Goal: Information Seeking & Learning: Learn about a topic

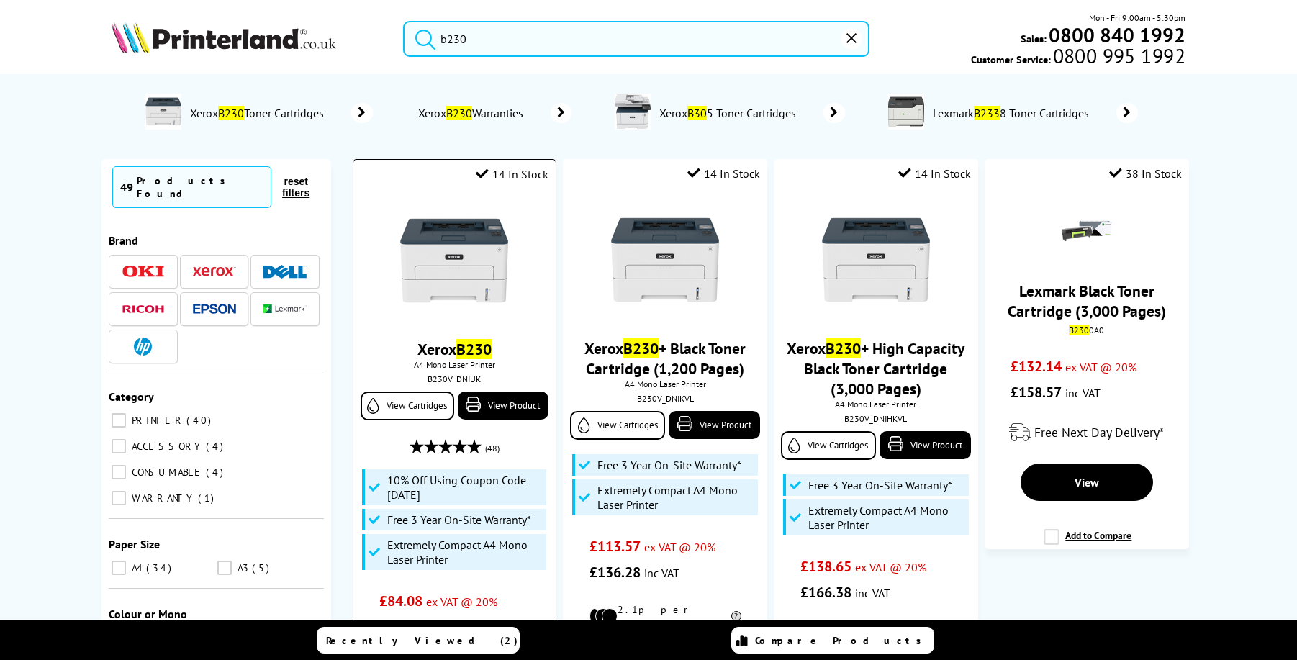
type input "b230"
click at [482, 261] on img at bounding box center [454, 261] width 108 height 108
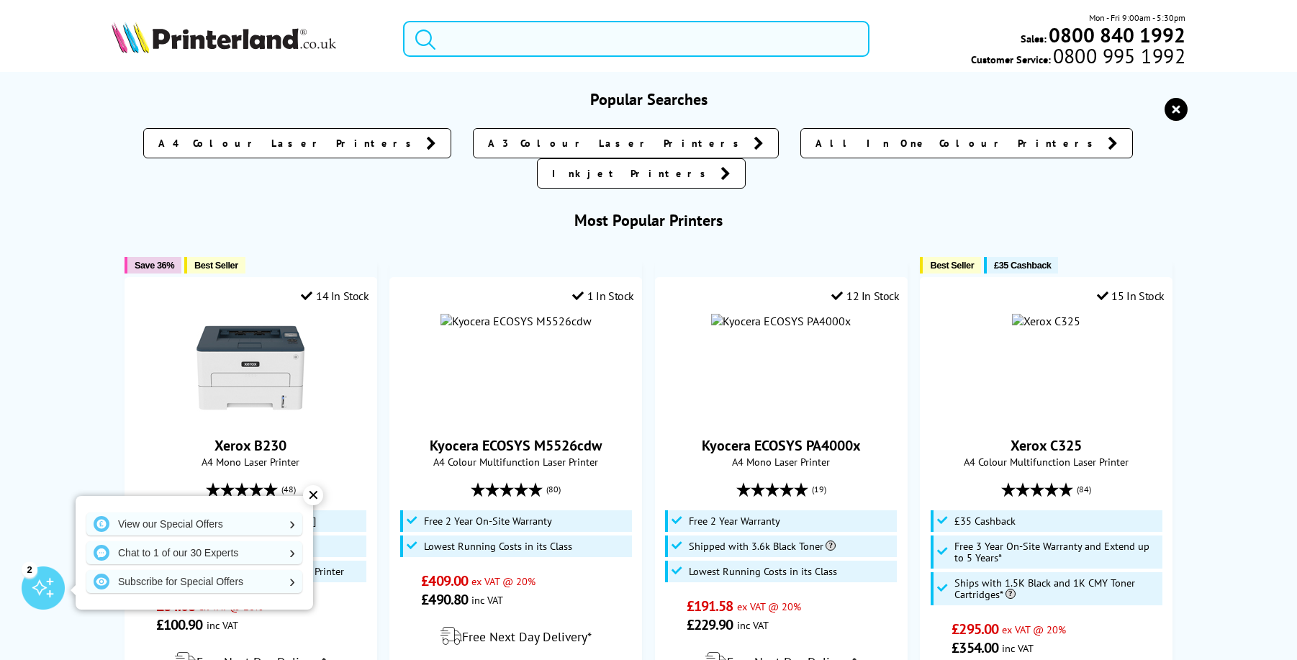
click at [730, 40] on input "search" at bounding box center [636, 39] width 466 height 36
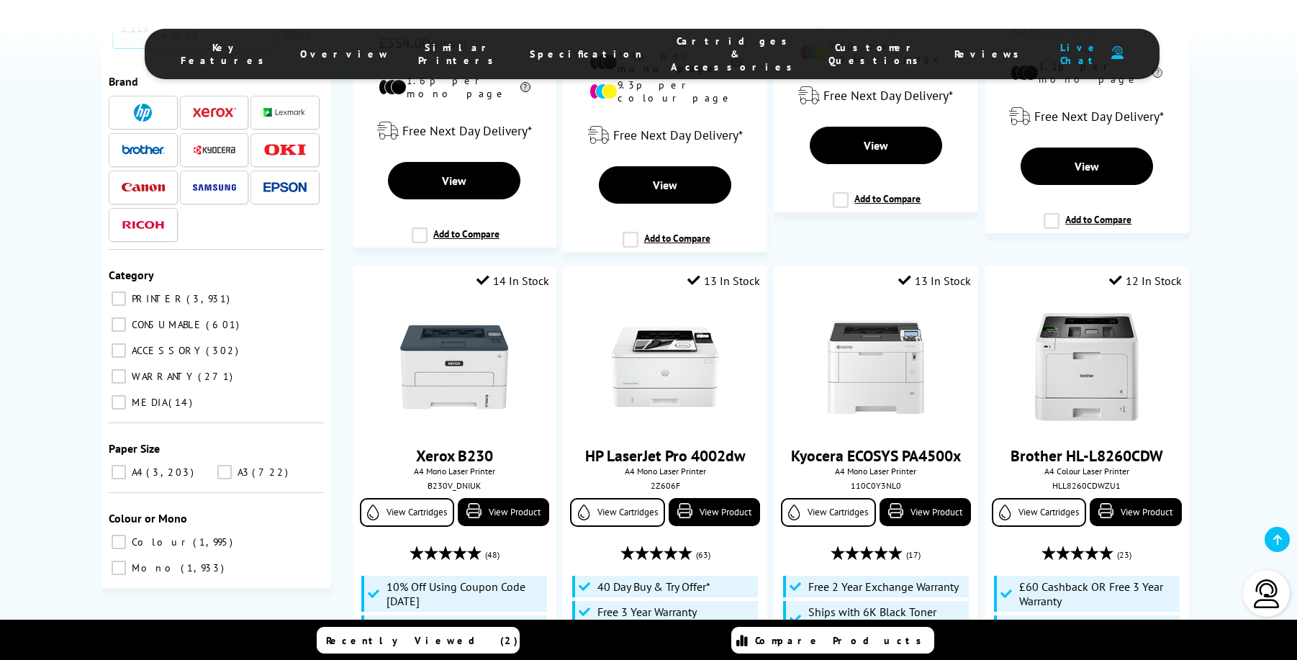
scroll to position [1218, 0]
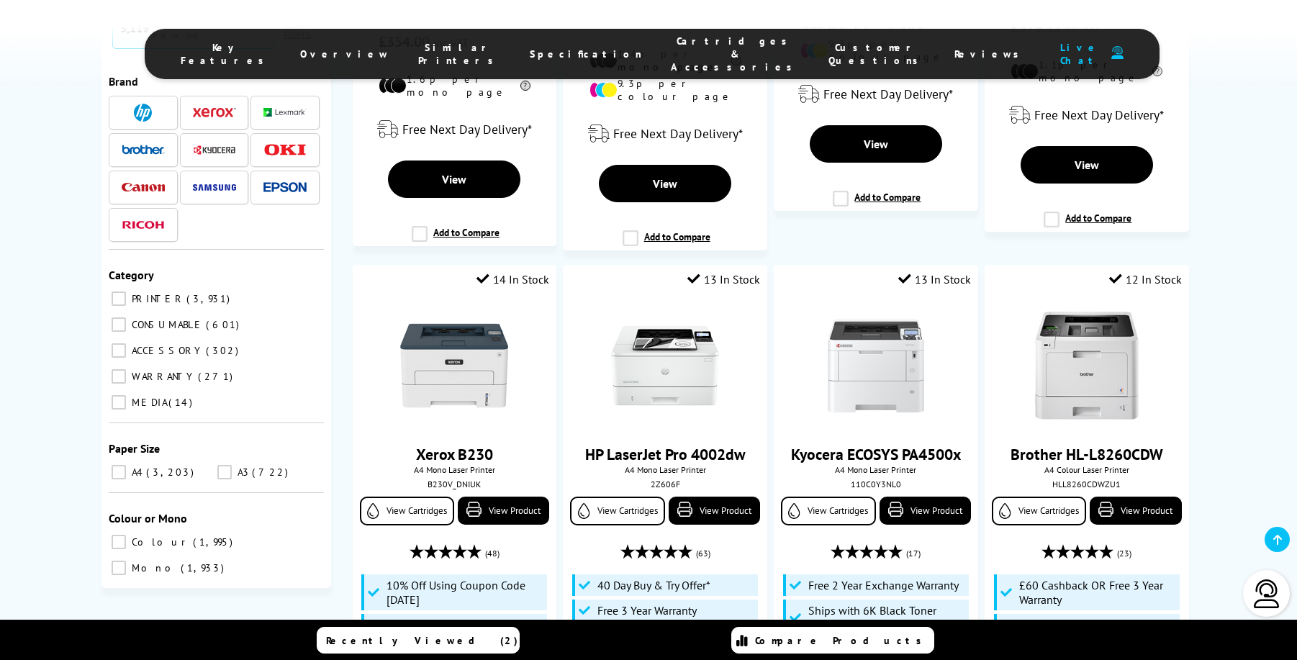
type input "laser"
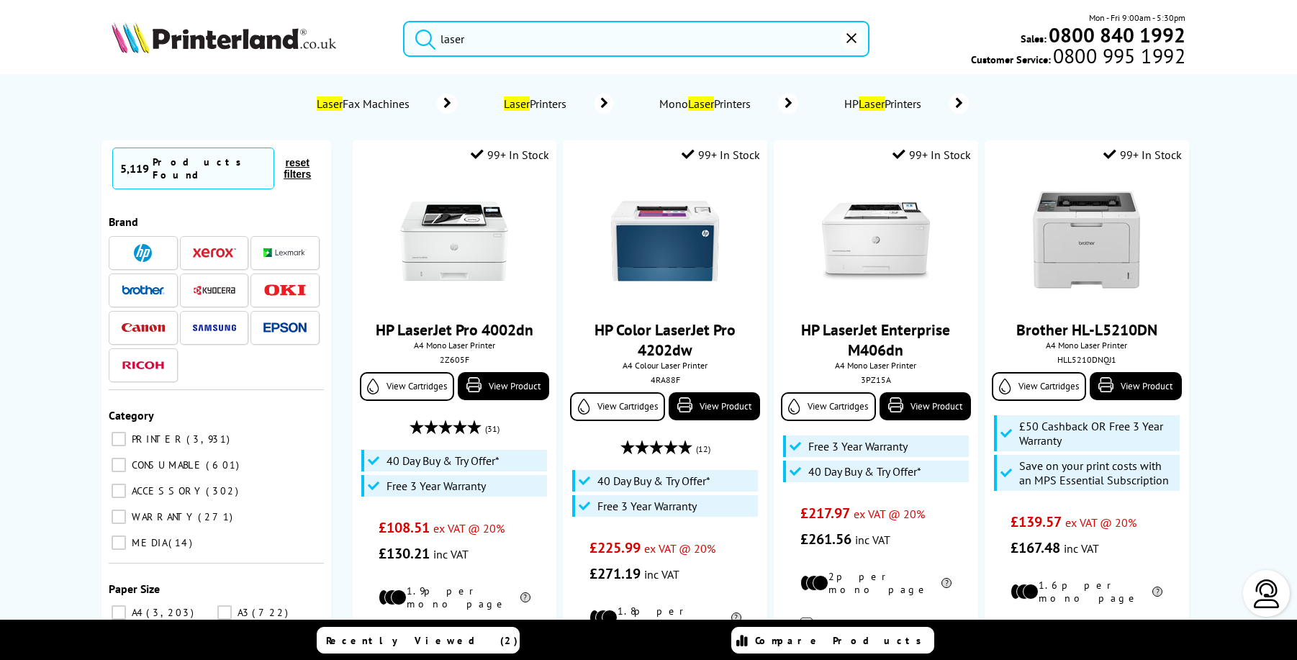
scroll to position [0, 0]
click at [851, 41] on icon "reset" at bounding box center [851, 38] width 10 height 10
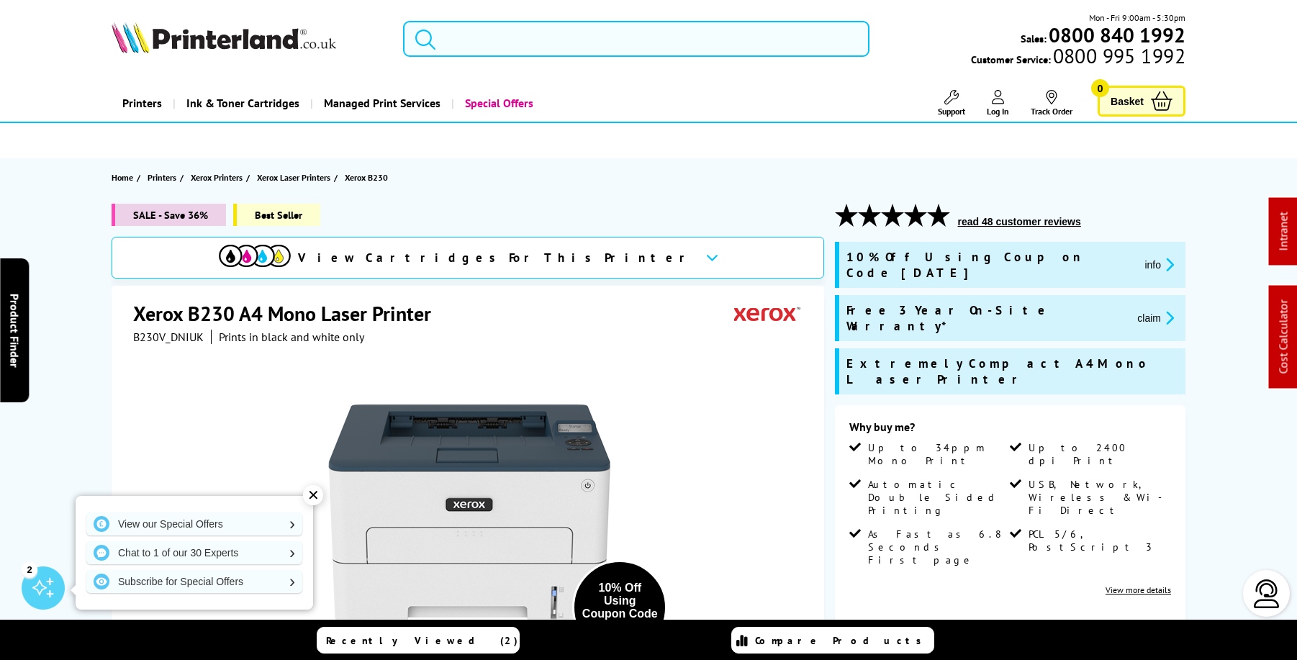
click at [635, 47] on input "search" at bounding box center [636, 39] width 466 height 36
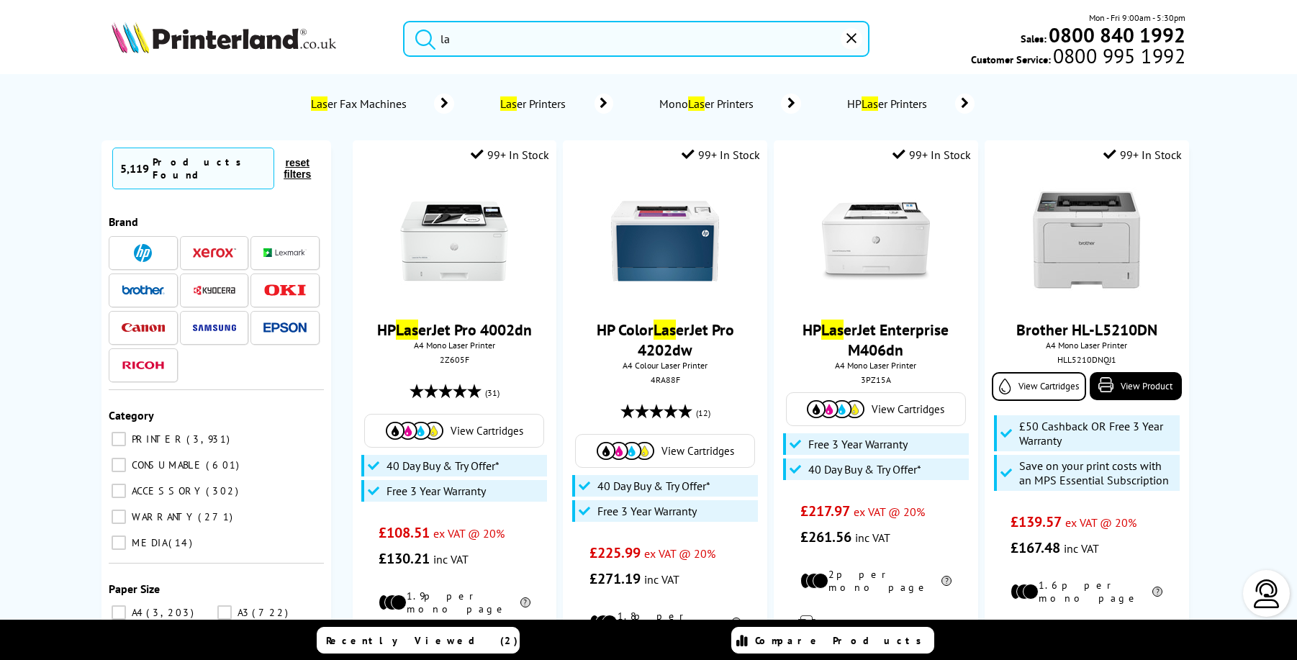
type input "l"
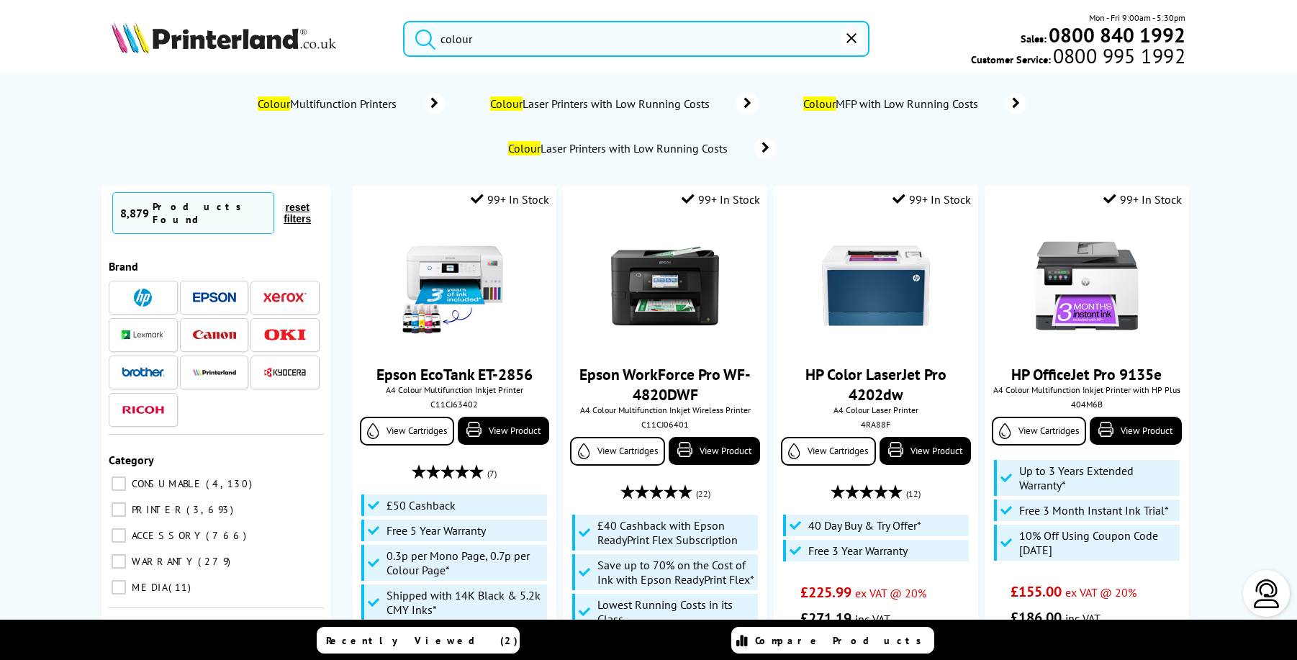
type input "colour"
click at [264, 38] on img at bounding box center [224, 38] width 225 height 32
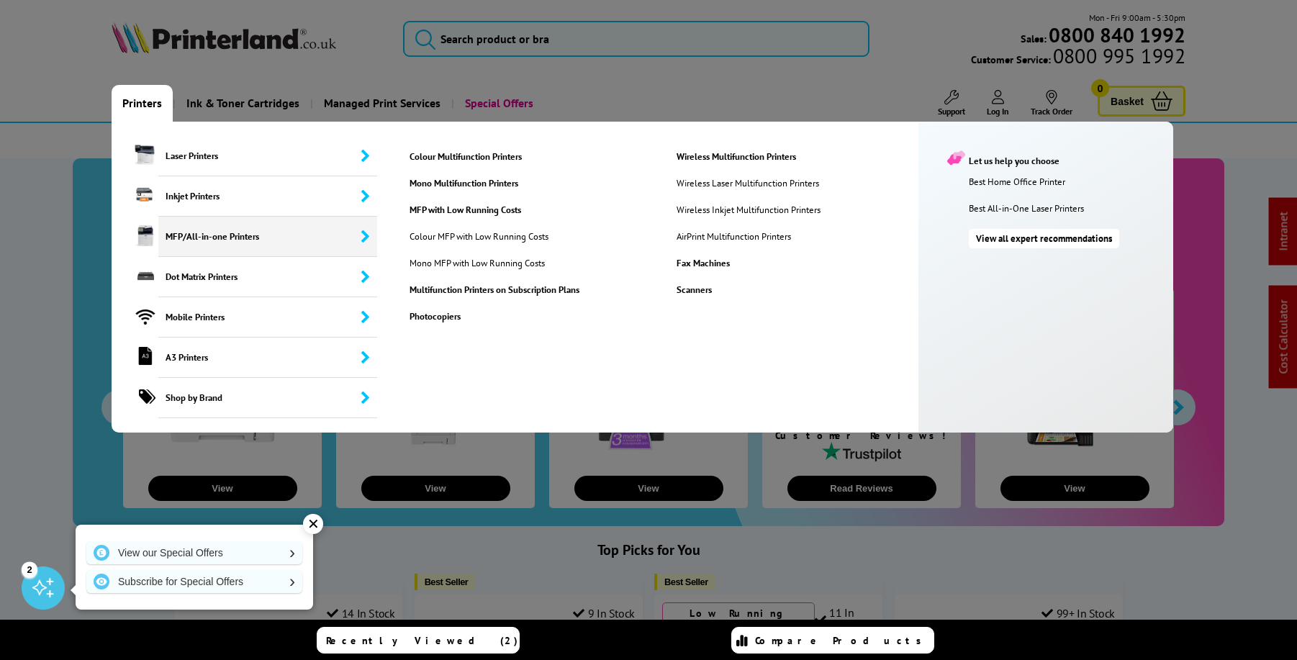
click at [218, 240] on span "MFP/All-in-one Printers" at bounding box center [267, 237] width 219 height 40
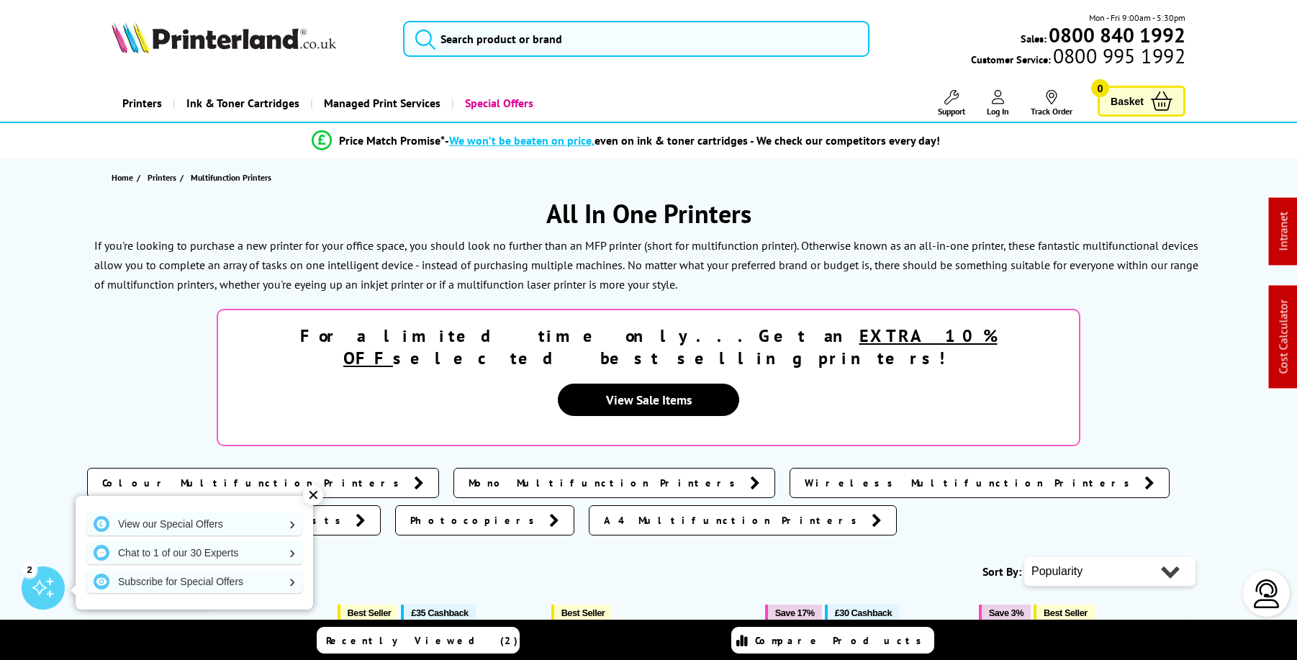
drag, startPoint x: 748, startPoint y: 219, endPoint x: 553, endPoint y: 211, distance: 194.5
click at [553, 211] on h1 "All In One Printers" at bounding box center [648, 213] width 1123 height 34
copy h1 "All In One Printers"
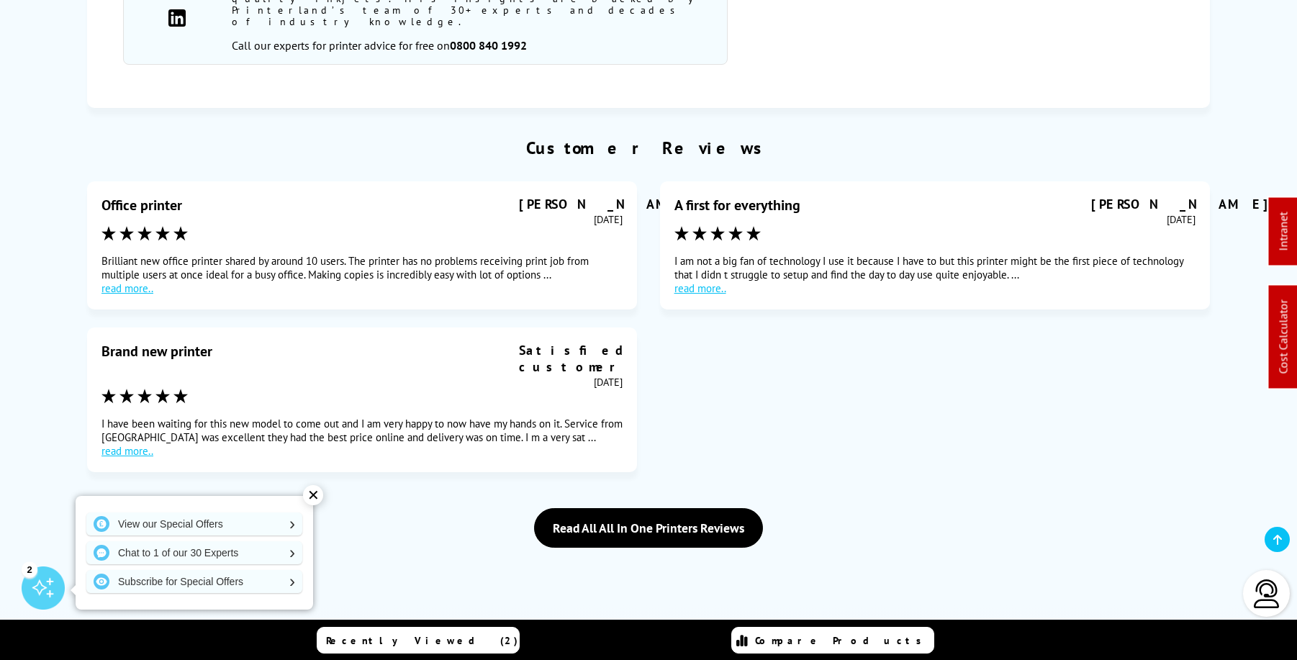
scroll to position [4920, 0]
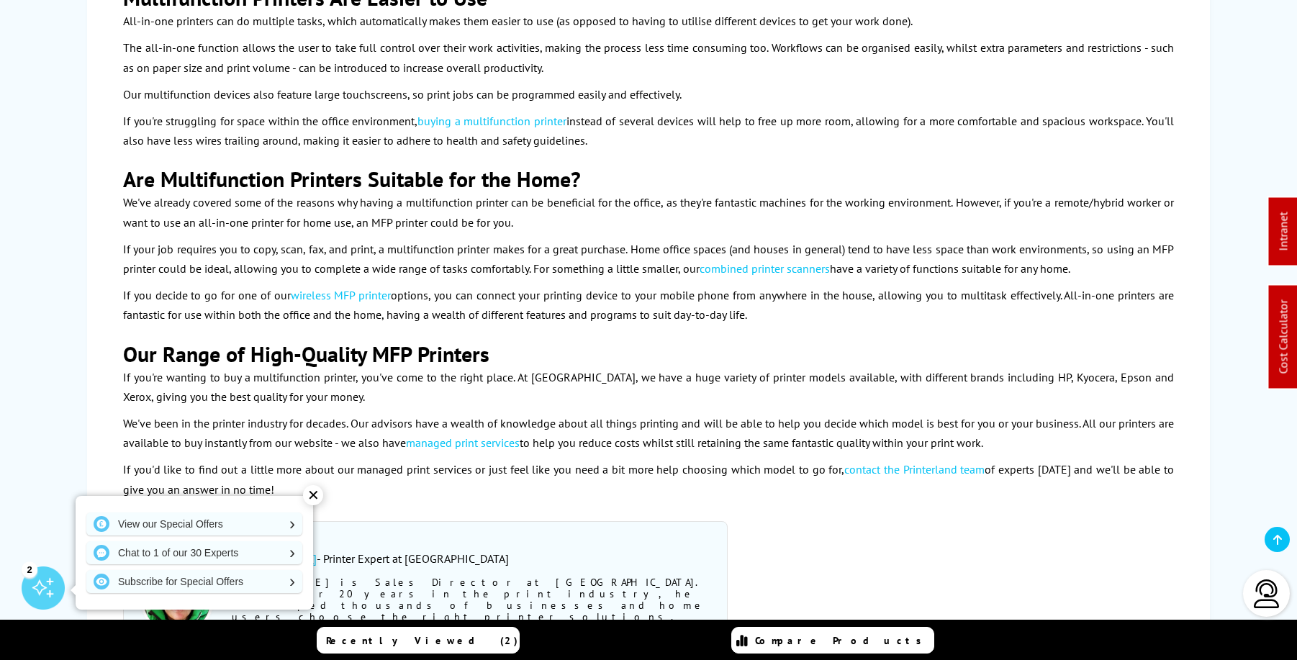
scroll to position [4858, 0]
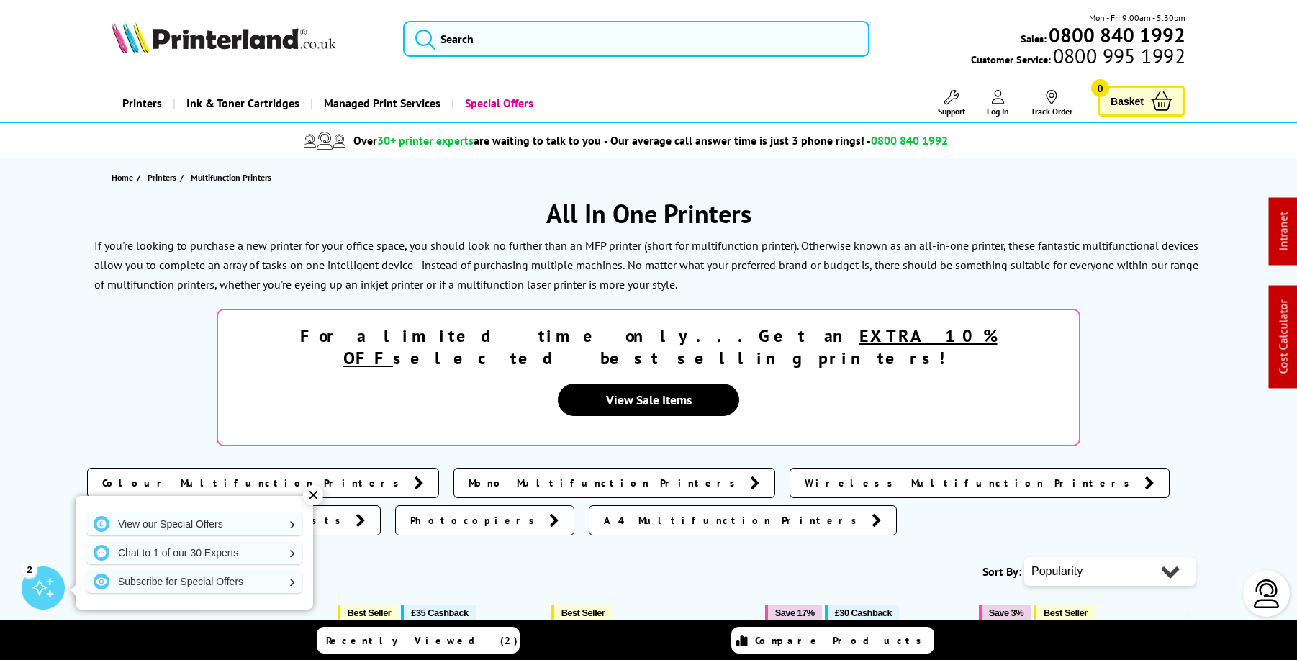
scroll to position [0, 0]
click at [960, 97] on link "Support" at bounding box center [951, 103] width 27 height 27
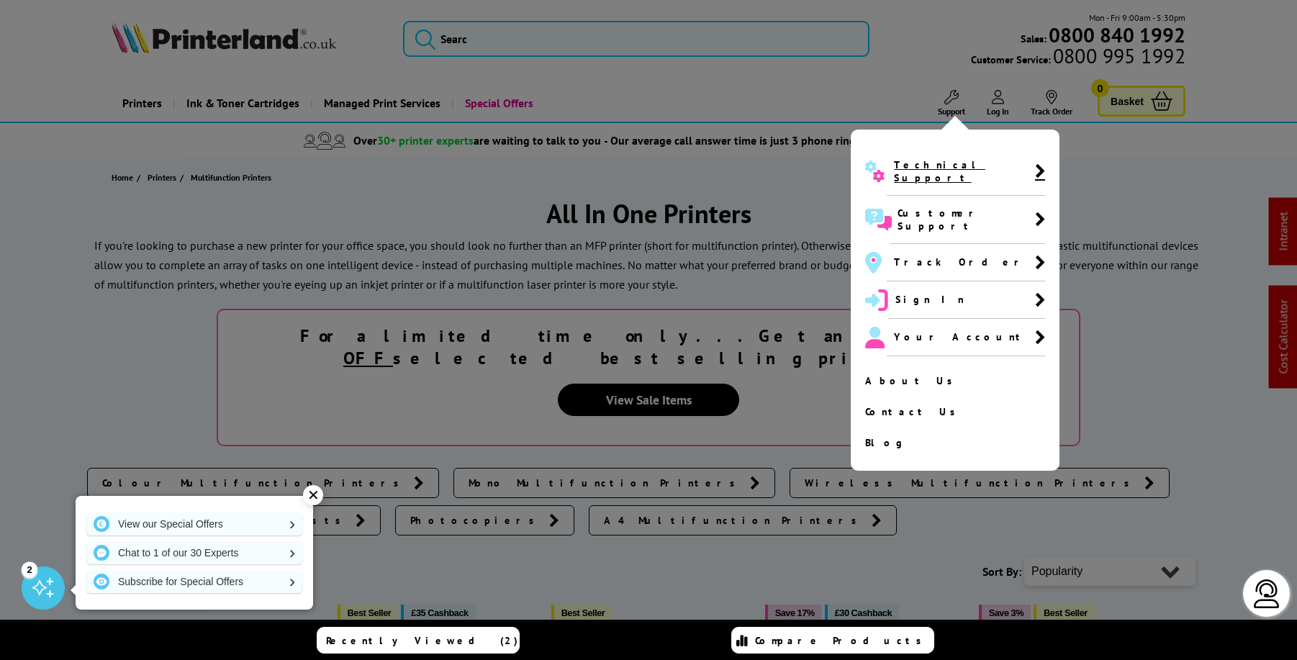
click at [947, 161] on span "Technical Support" at bounding box center [964, 171] width 140 height 26
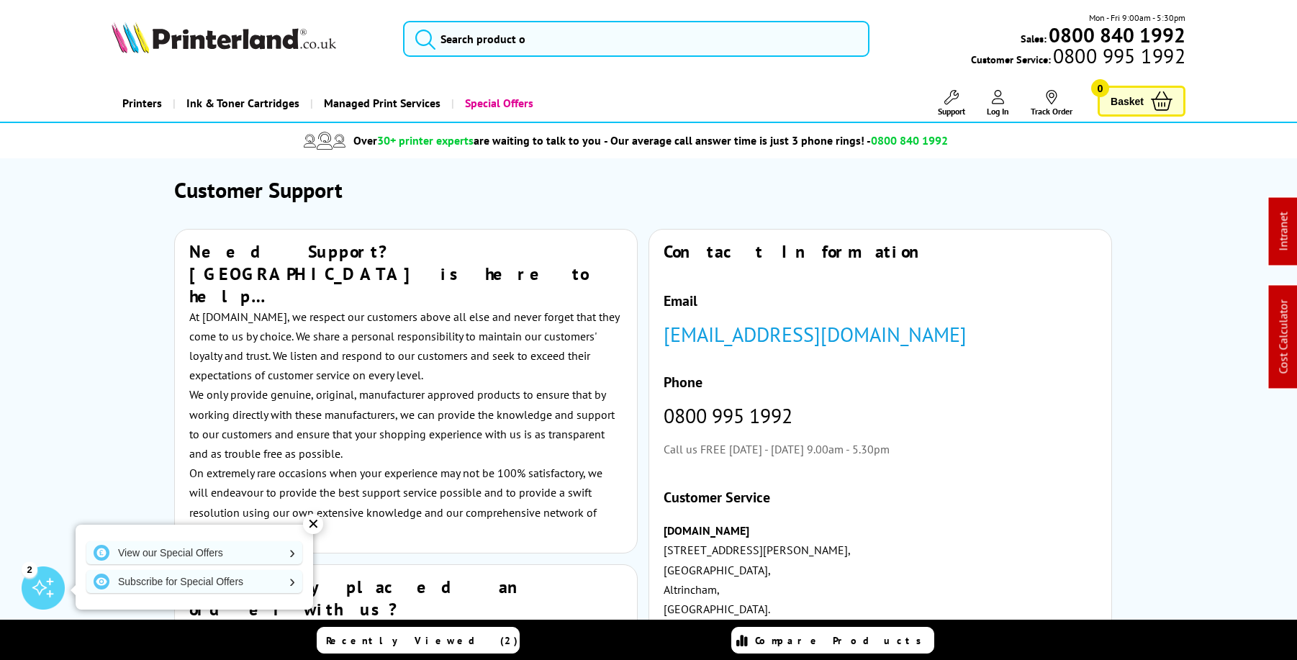
click at [233, 44] on img at bounding box center [224, 38] width 225 height 32
